Goal: Task Accomplishment & Management: Use online tool/utility

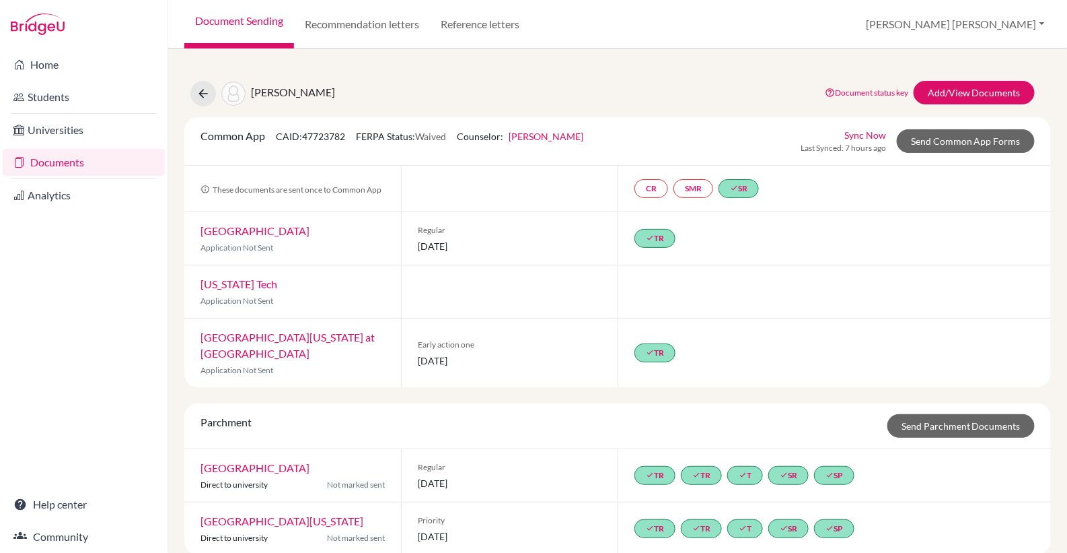
click at [279, 22] on link "Document Sending" at bounding box center [239, 24] width 110 height 48
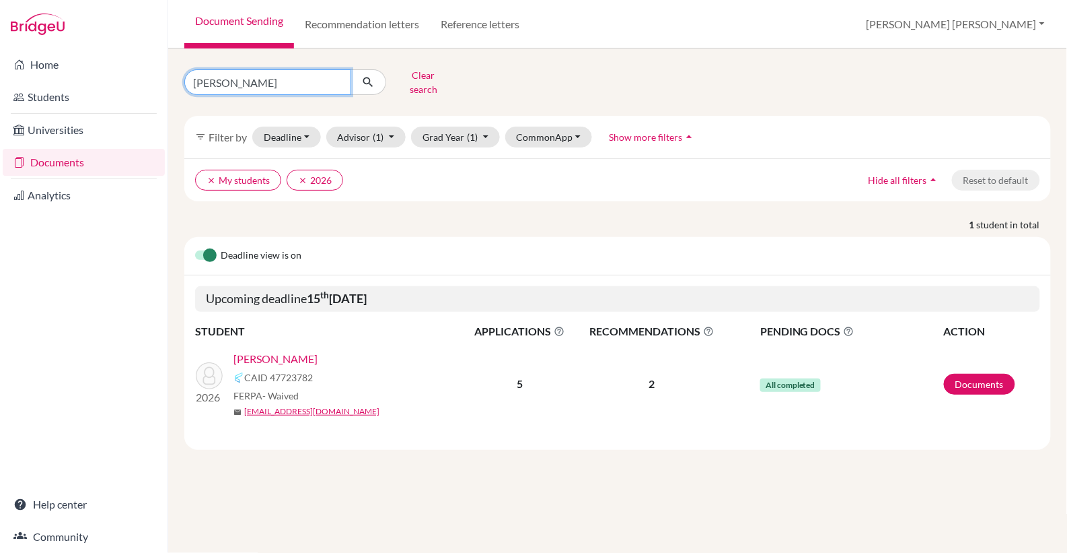
click at [267, 73] on input "christopher" at bounding box center [267, 82] width 167 height 26
type input "c"
type input "aditya"
click button "submit" at bounding box center [369, 82] width 36 height 26
click at [291, 351] on link "Koradia, Aditya" at bounding box center [276, 359] width 84 height 16
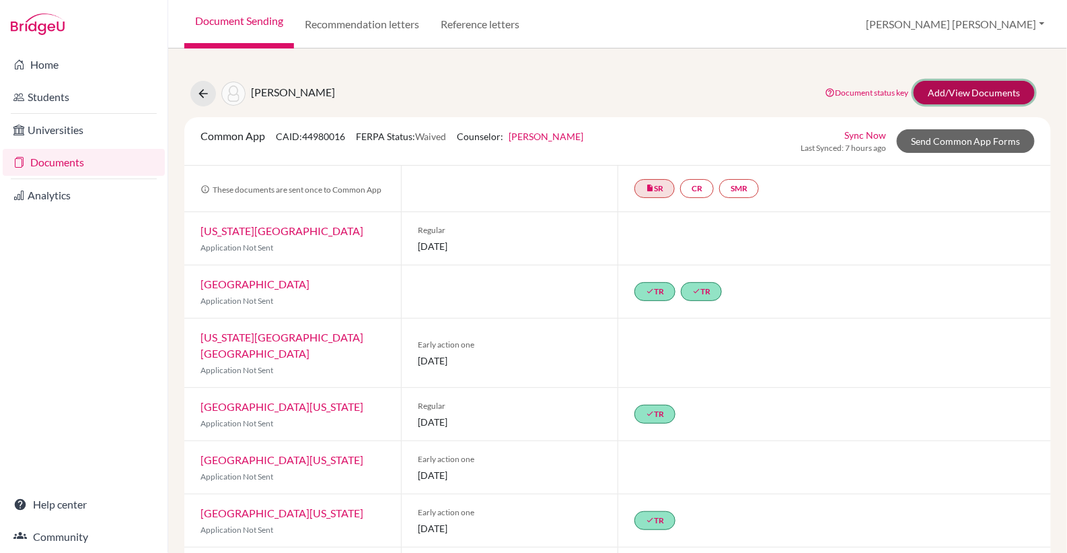
click at [966, 92] on link "Add/View Documents" at bounding box center [974, 93] width 121 height 24
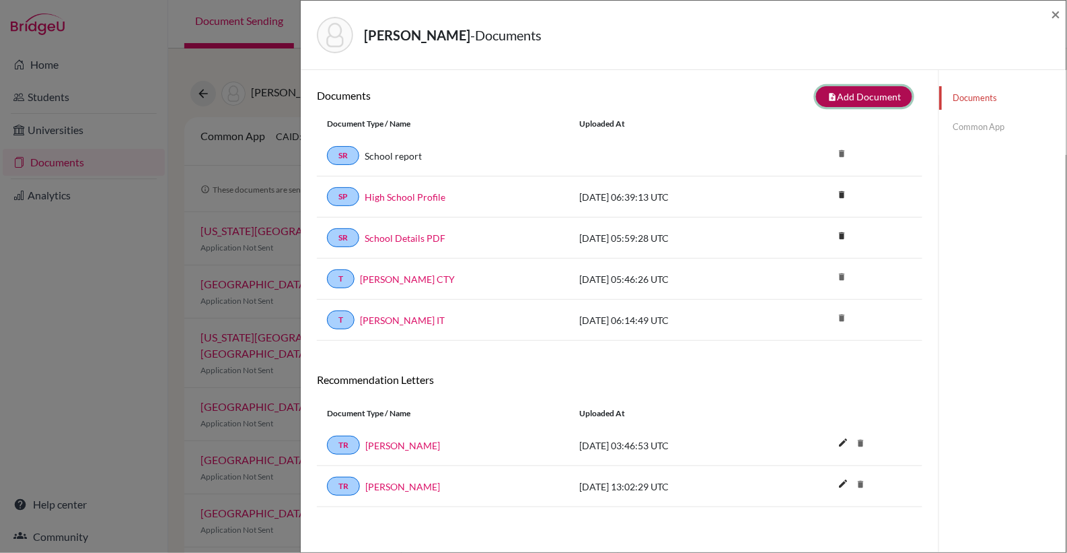
click at [887, 92] on button "note_add Add Document" at bounding box center [864, 96] width 96 height 21
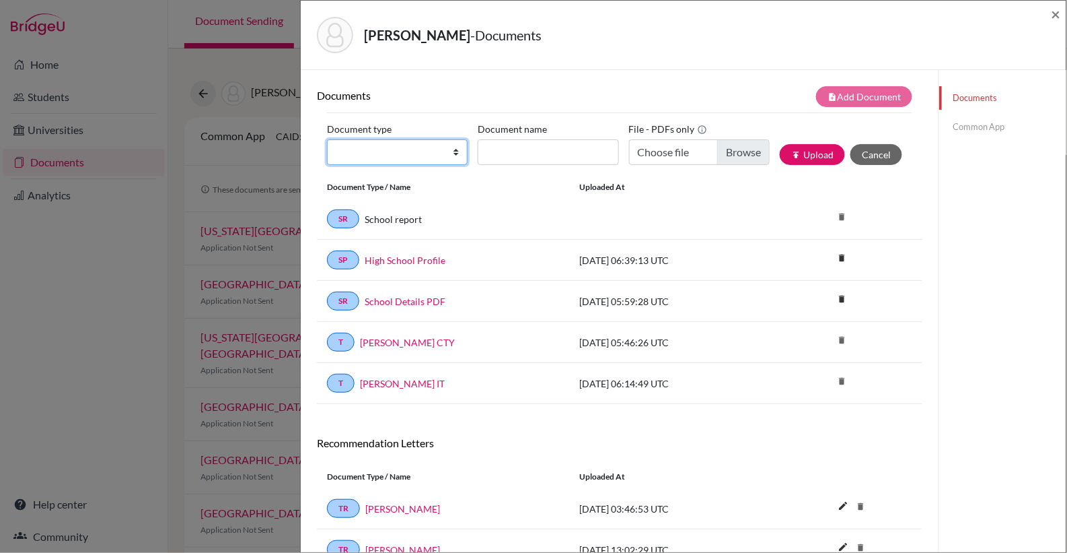
click at [460, 153] on select "Change explanation for Common App reports Counselor recommendation Internationa…" at bounding box center [397, 152] width 141 height 26
select select "39"
click at [327, 139] on select "Change explanation for Common App reports Counselor recommendation Internationa…" at bounding box center [397, 152] width 141 height 26
click at [527, 157] on input "Document name" at bounding box center [548, 152] width 141 height 26
type input "Predicted Grades"
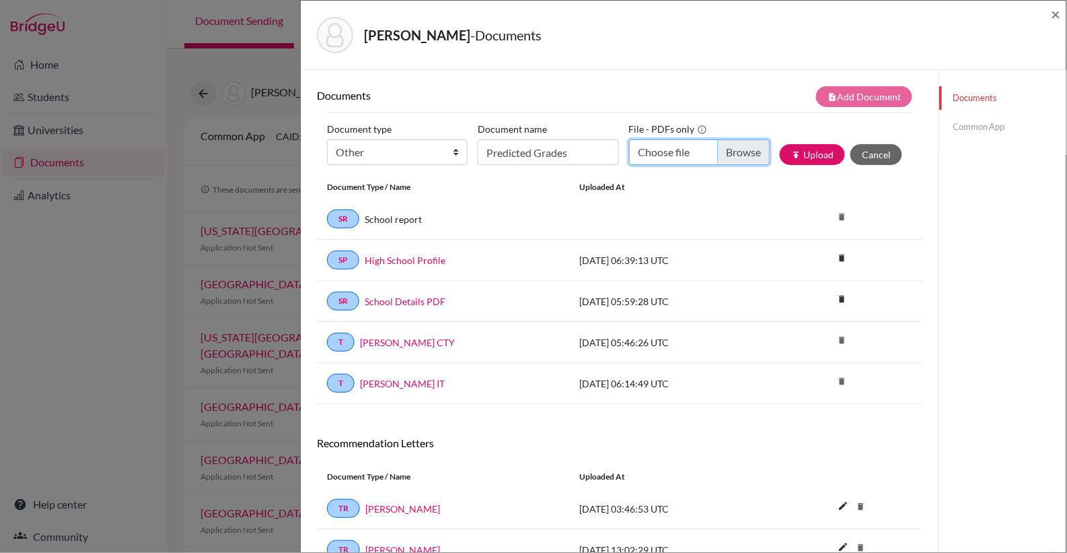
click at [747, 158] on input "Choose file" at bounding box center [699, 152] width 141 height 26
type input "C:\fakepath\Arjun Koradia Diploma Statement _ Graduation Letter_Predicted Grade…"
click at [824, 154] on button "publish Upload" at bounding box center [812, 154] width 65 height 21
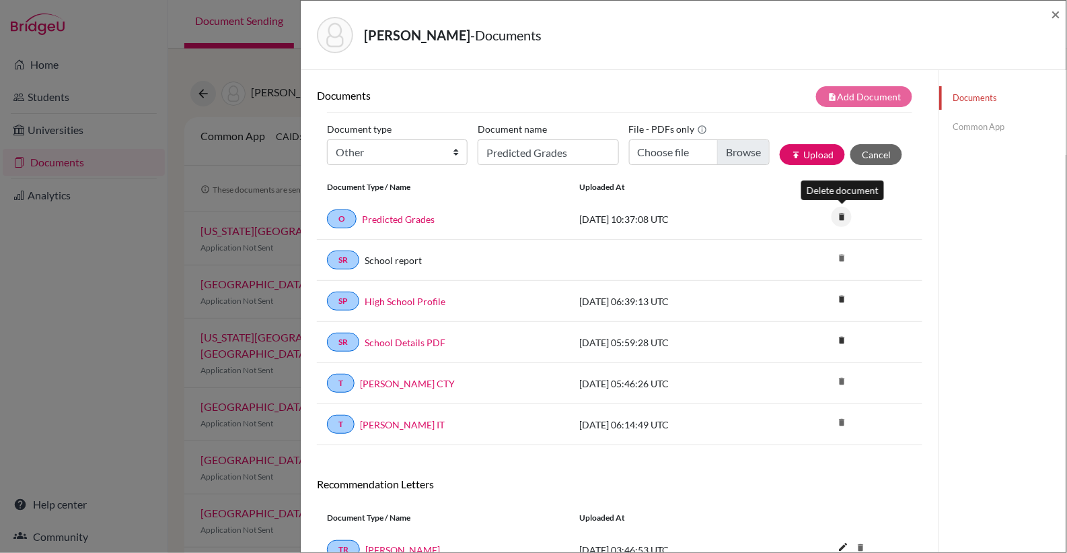
click at [844, 212] on icon "delete" at bounding box center [842, 217] width 20 height 20
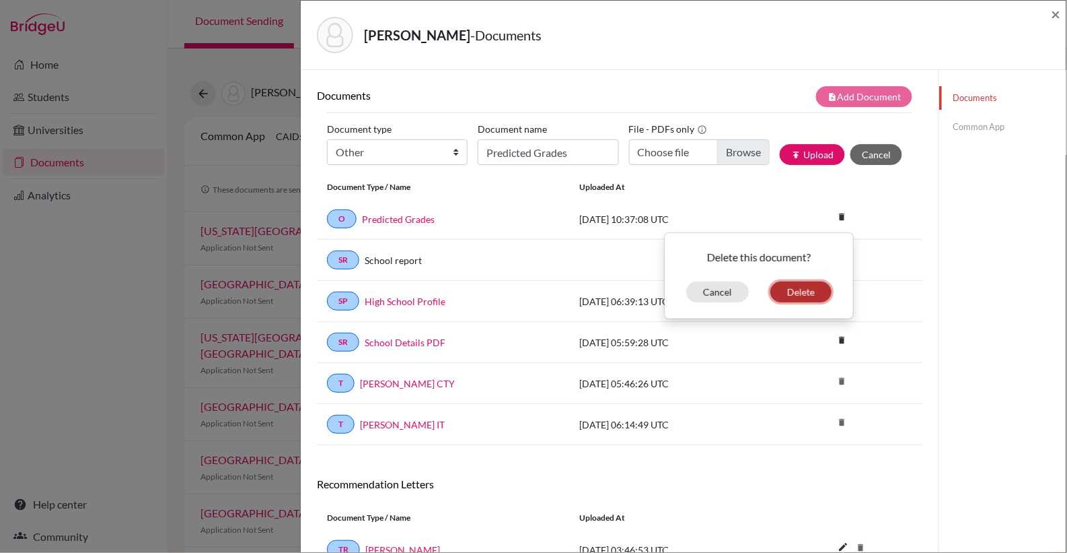
click at [800, 289] on button "Delete" at bounding box center [801, 291] width 61 height 21
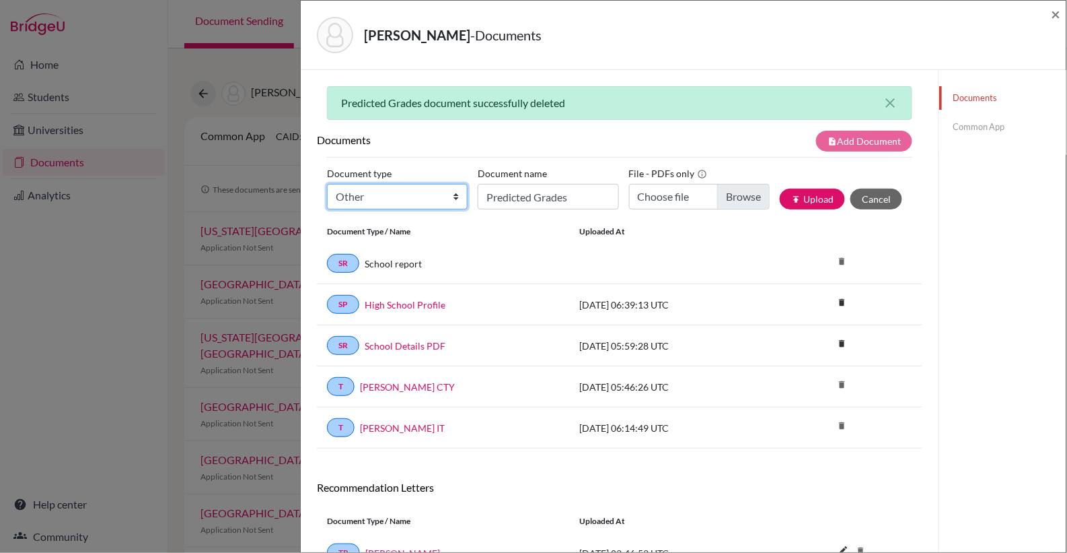
click at [456, 198] on select "Change explanation for Common App reports Counselor recommendation Internationa…" at bounding box center [397, 197] width 141 height 26
select select "39"
click at [327, 184] on select "Change explanation for Common App reports Counselor recommendation Internationa…" at bounding box center [397, 197] width 141 height 26
click at [512, 201] on input "Predicted Grades" at bounding box center [548, 197] width 141 height 26
type input "Predicted Grades"
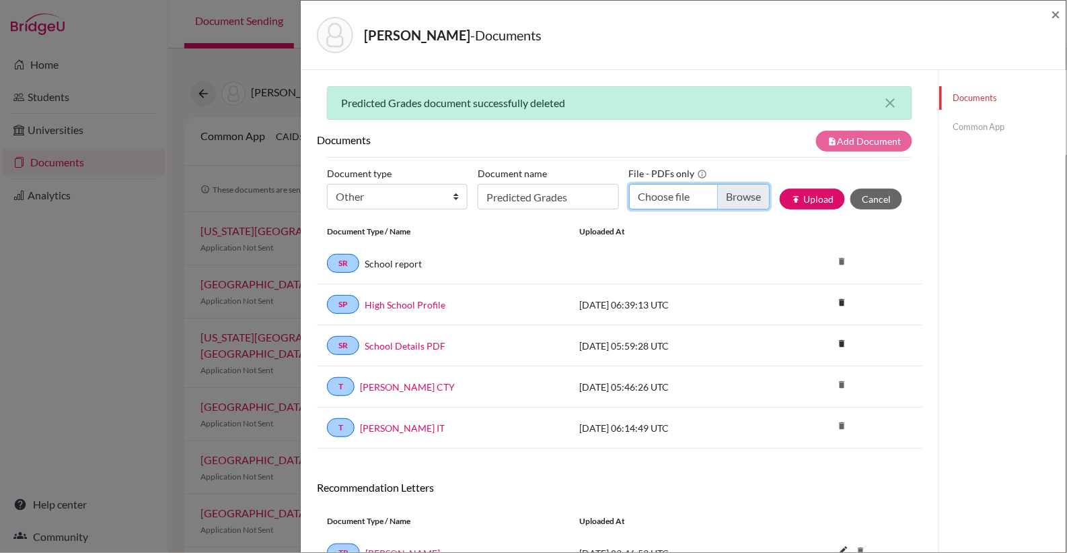
click at [748, 196] on input "Choose file" at bounding box center [699, 197] width 141 height 26
type input "C:\fakepath\Aditya Koradia Diploma Statement _ Graduation Letter_Predicted Grad…"
click at [817, 195] on button "publish Upload" at bounding box center [812, 198] width 65 height 21
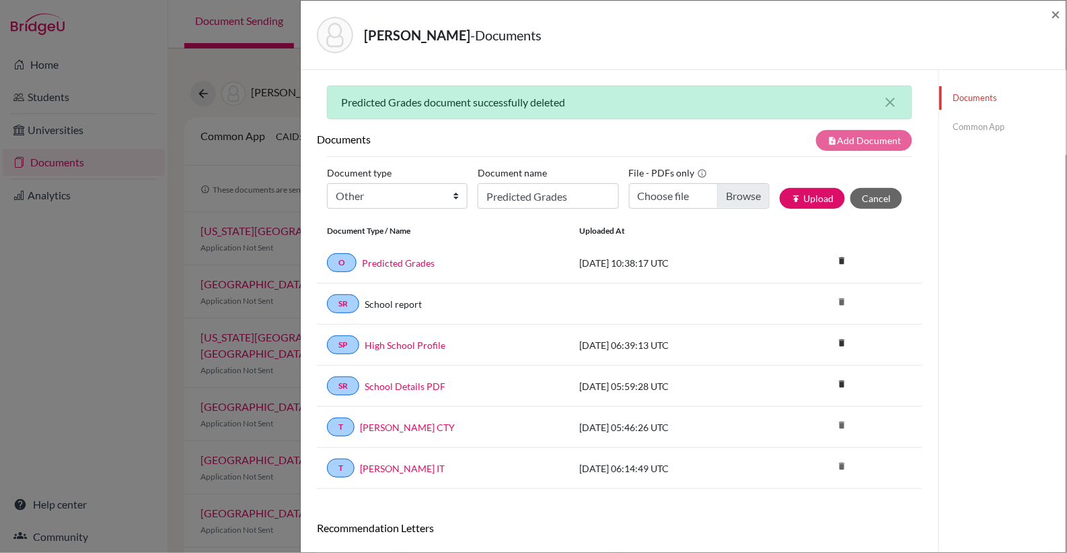
click at [986, 129] on link "Common App" at bounding box center [1003, 127] width 127 height 24
